Goal: Information Seeking & Learning: Learn about a topic

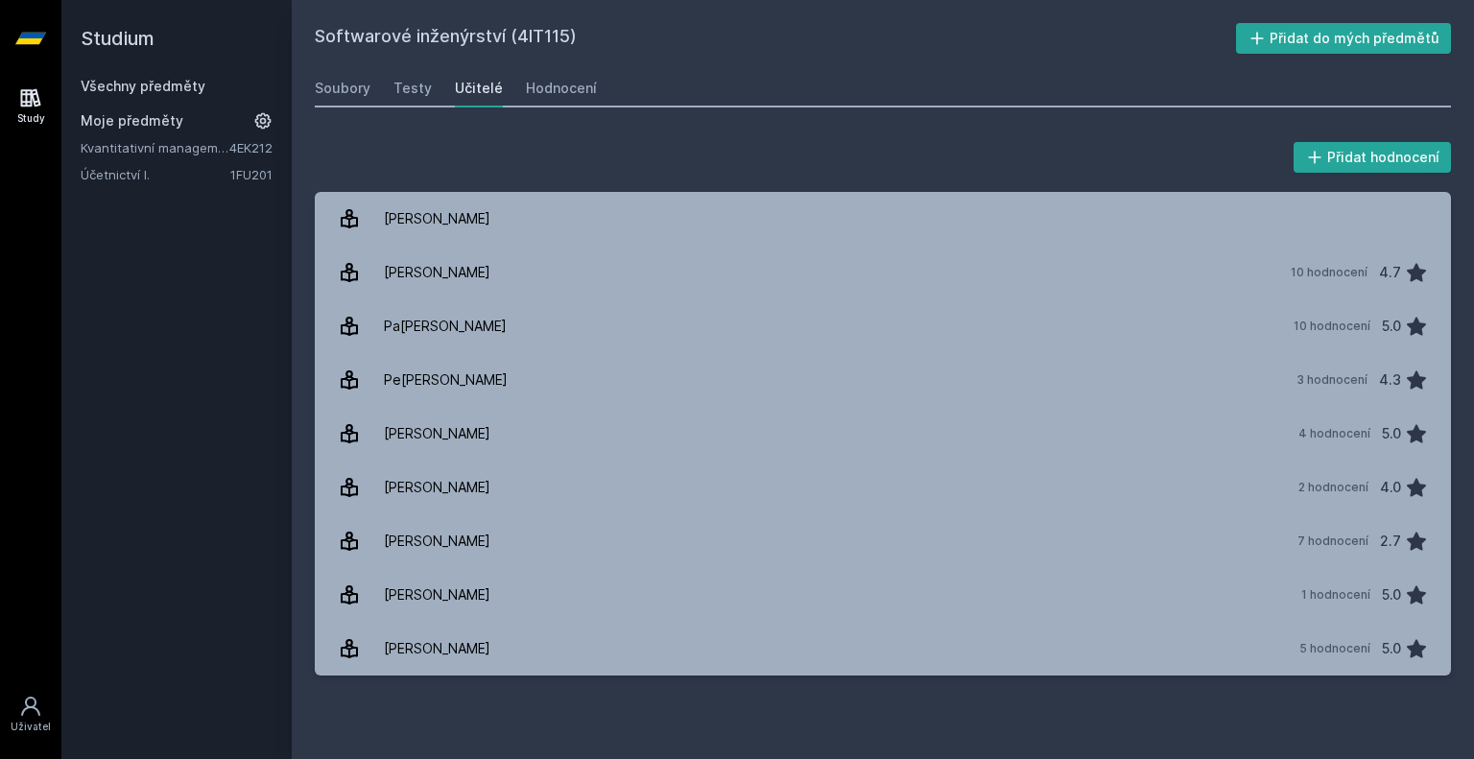
click at [107, 112] on span "Moje předměty" at bounding box center [132, 120] width 103 height 19
click at [124, 85] on link "Všechny předměty" at bounding box center [143, 86] width 125 height 16
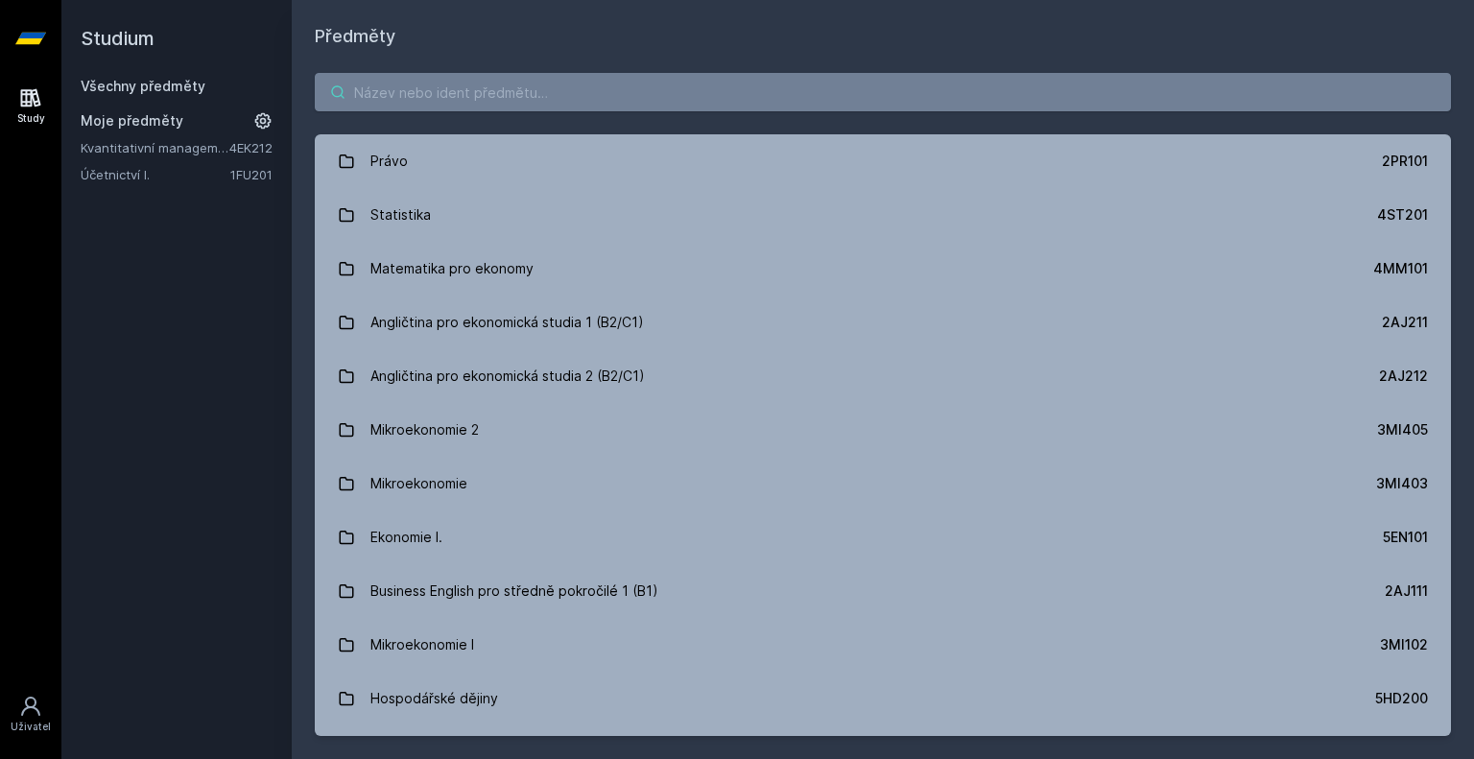
click at [442, 108] on input "search" at bounding box center [883, 92] width 1136 height 38
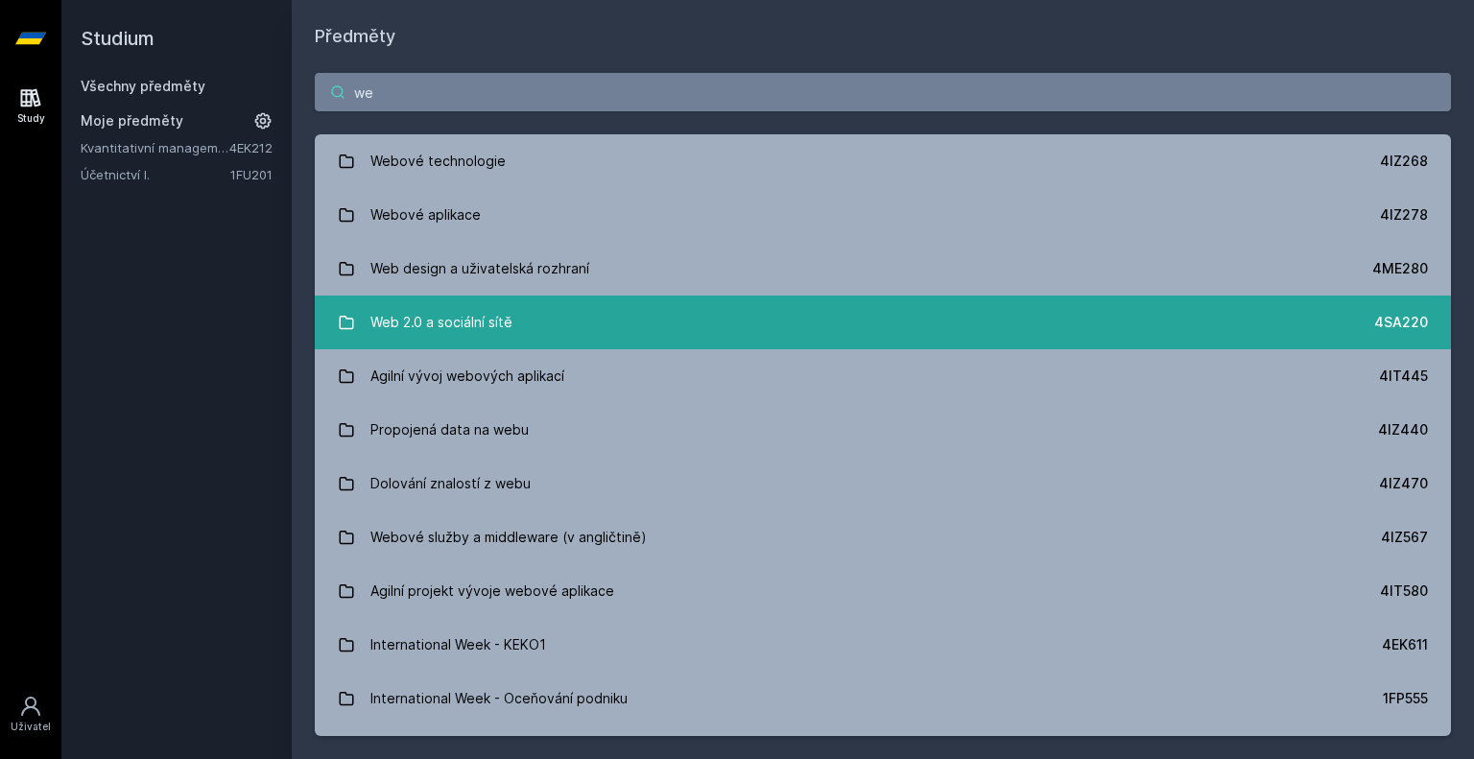
type input "we"
click at [502, 330] on div "Web 2.0 a sociální sítě" at bounding box center [441, 322] width 142 height 38
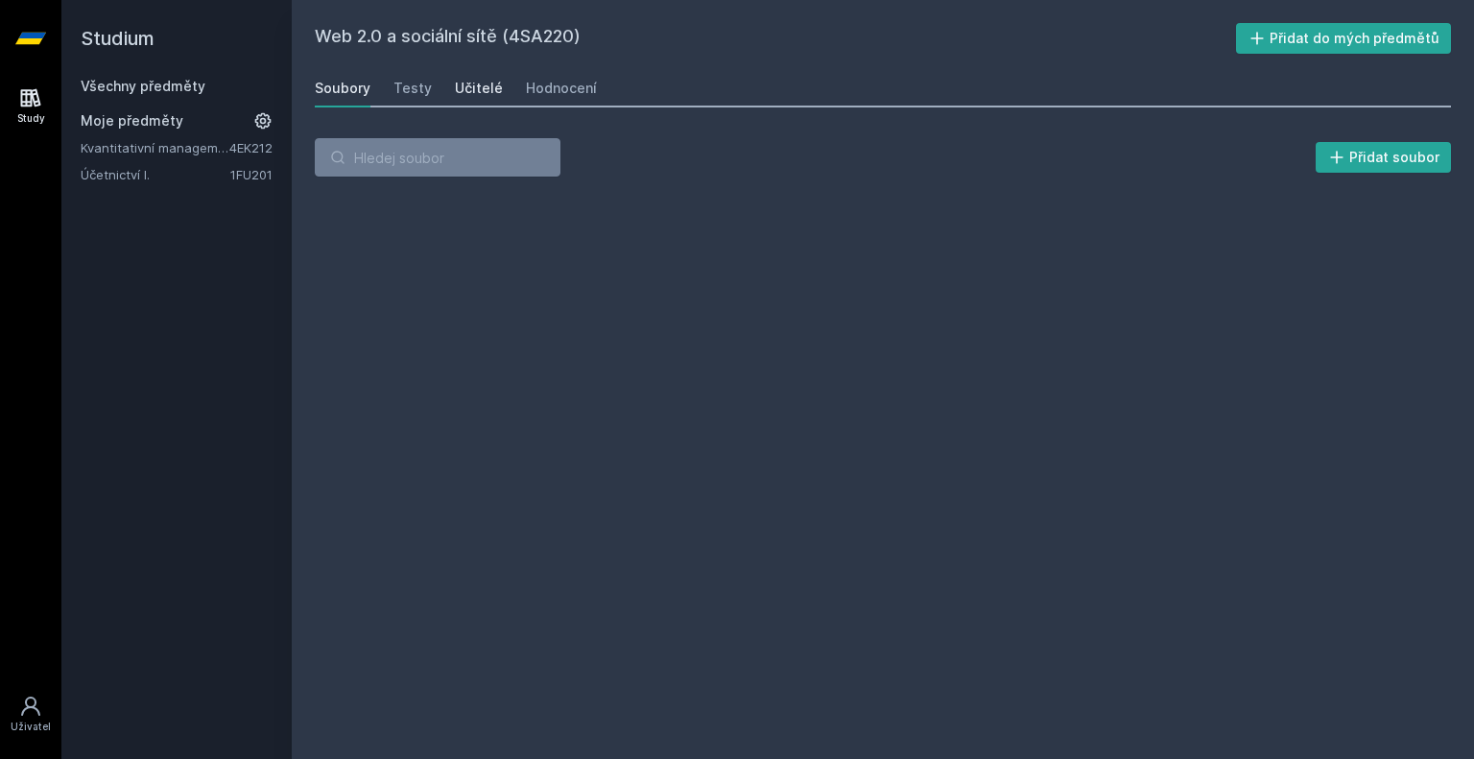
click at [492, 98] on link "Učitelé" at bounding box center [479, 88] width 48 height 38
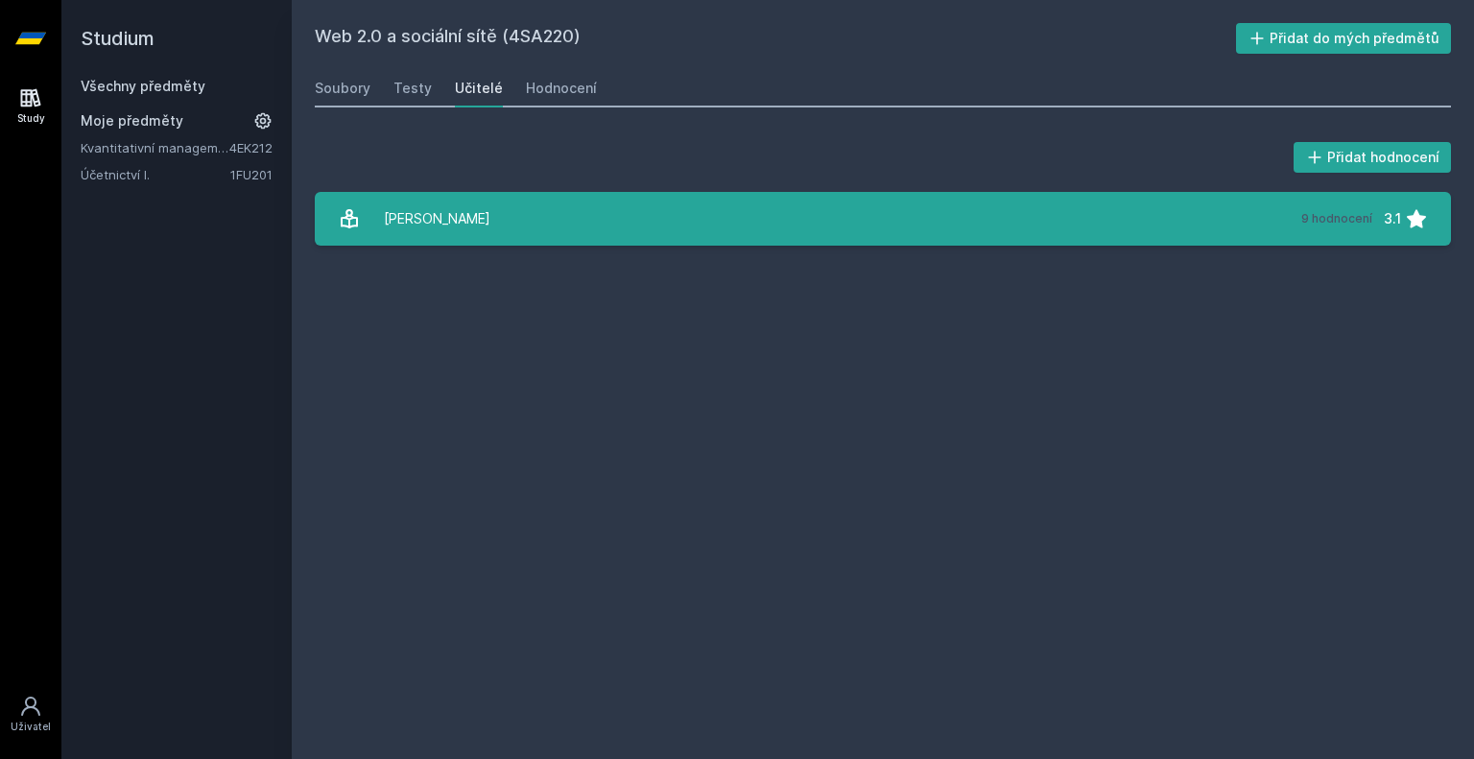
click at [517, 196] on link "Pa[PERSON_NAME] 9 hodnocení 3.1" at bounding box center [883, 219] width 1136 height 54
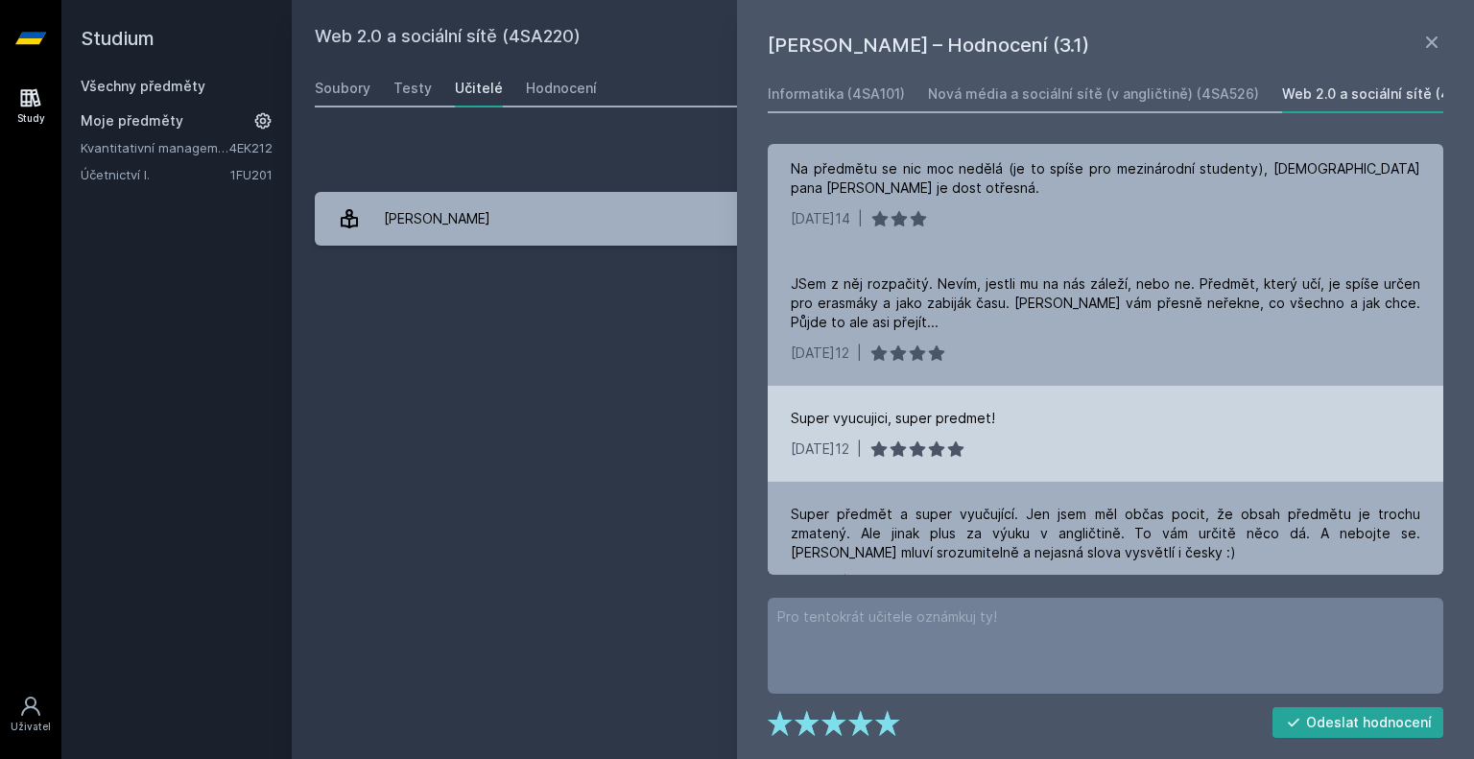
scroll to position [663, 0]
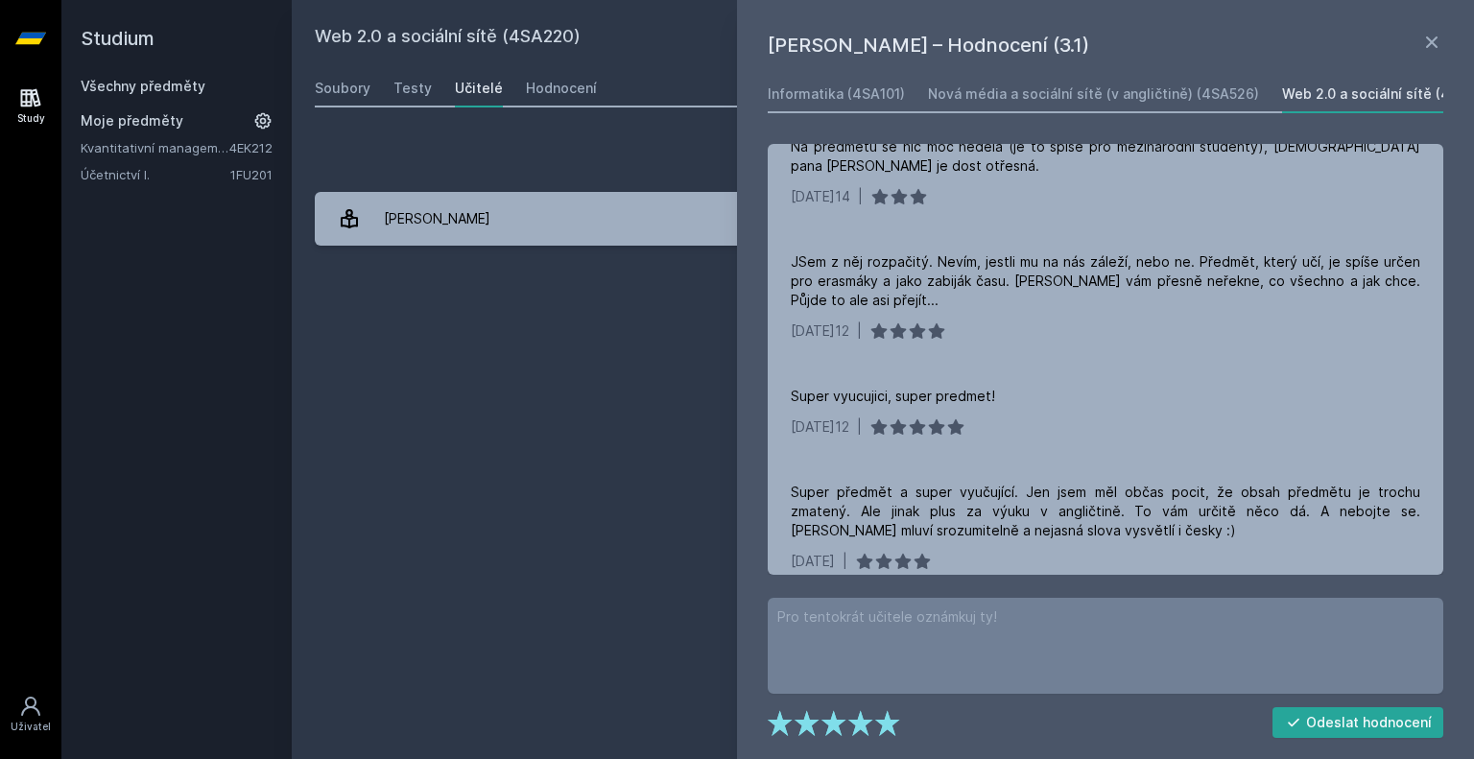
click at [577, 389] on div "Web 2.0 a sociální sítě (4SA220) Přidat do mých předmětů [GEOGRAPHIC_DATA] Test…" at bounding box center [883, 379] width 1136 height 713
click at [543, 80] on div "Hodnocení" at bounding box center [561, 88] width 71 height 19
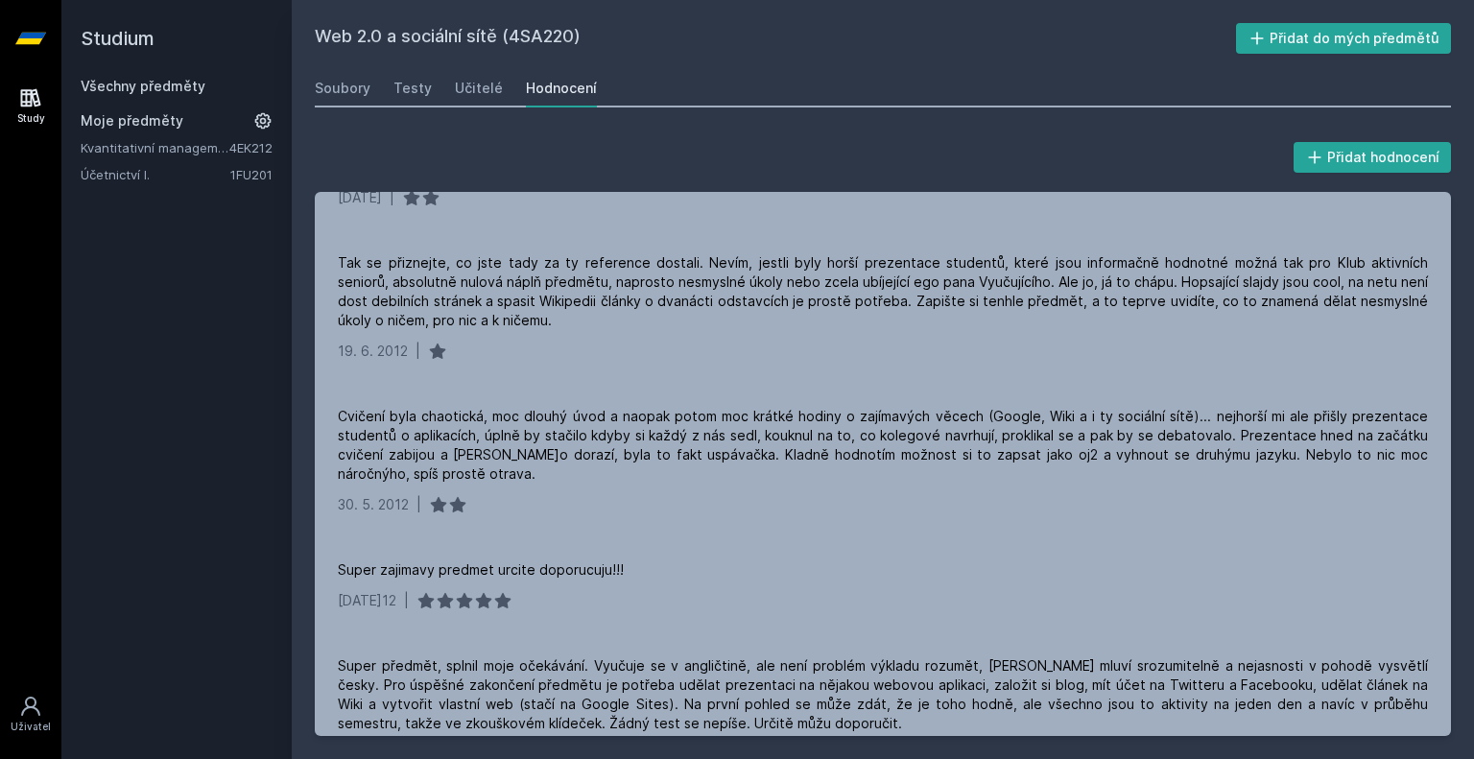
scroll to position [1919, 0]
